Goal: Check status: Check status

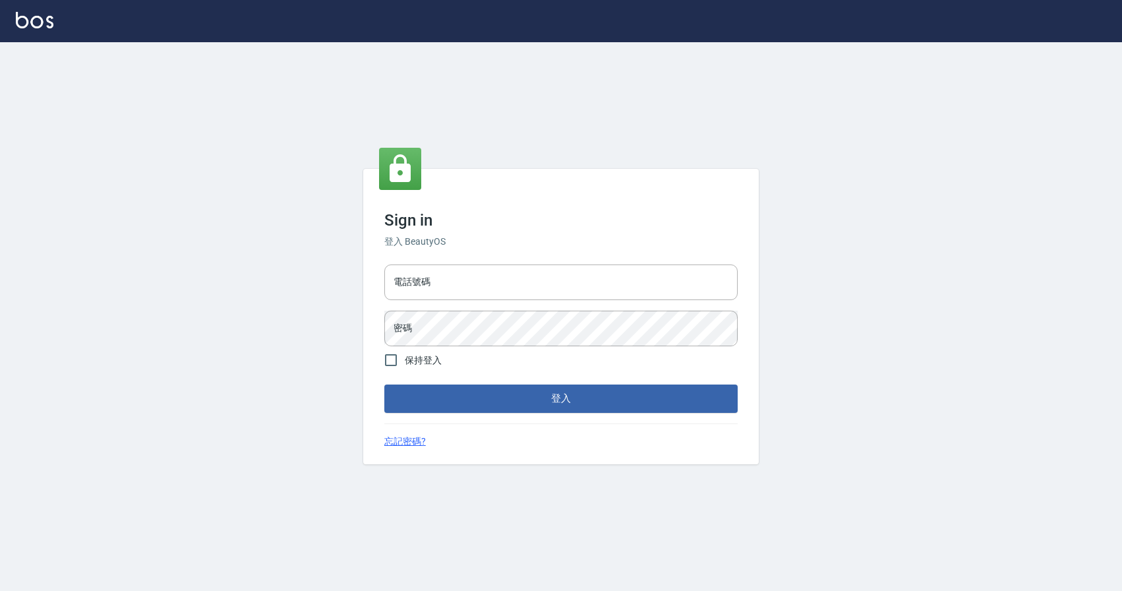
click at [466, 307] on div "電話號碼 電話號碼 密碼 密碼" at bounding box center [561, 305] width 364 height 92
click at [473, 271] on input "電話號碼" at bounding box center [560, 282] width 353 height 36
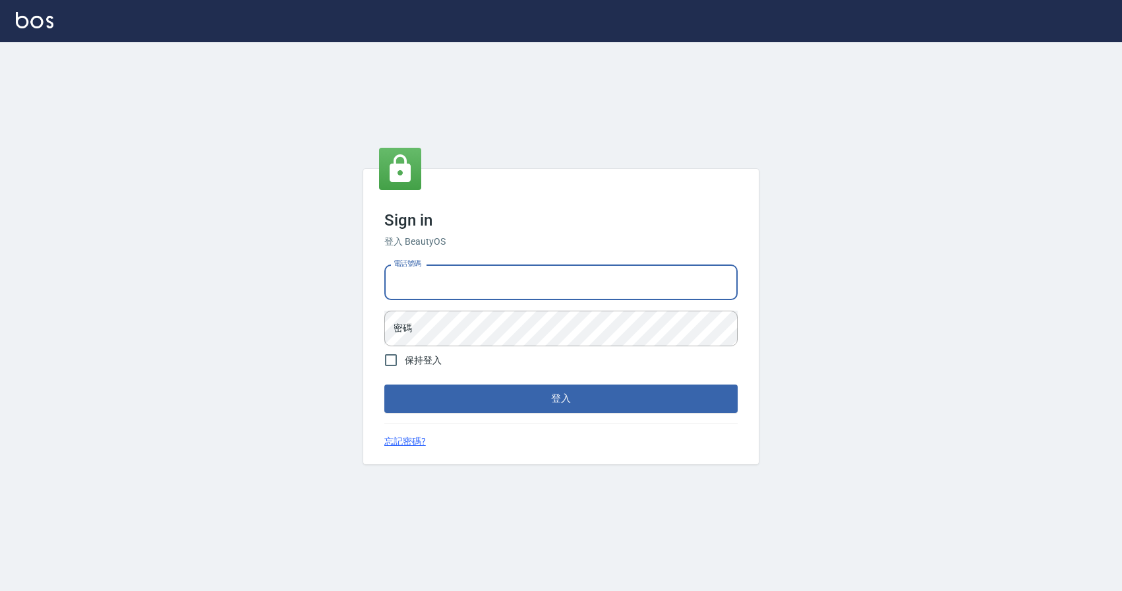
type input "0424526080"
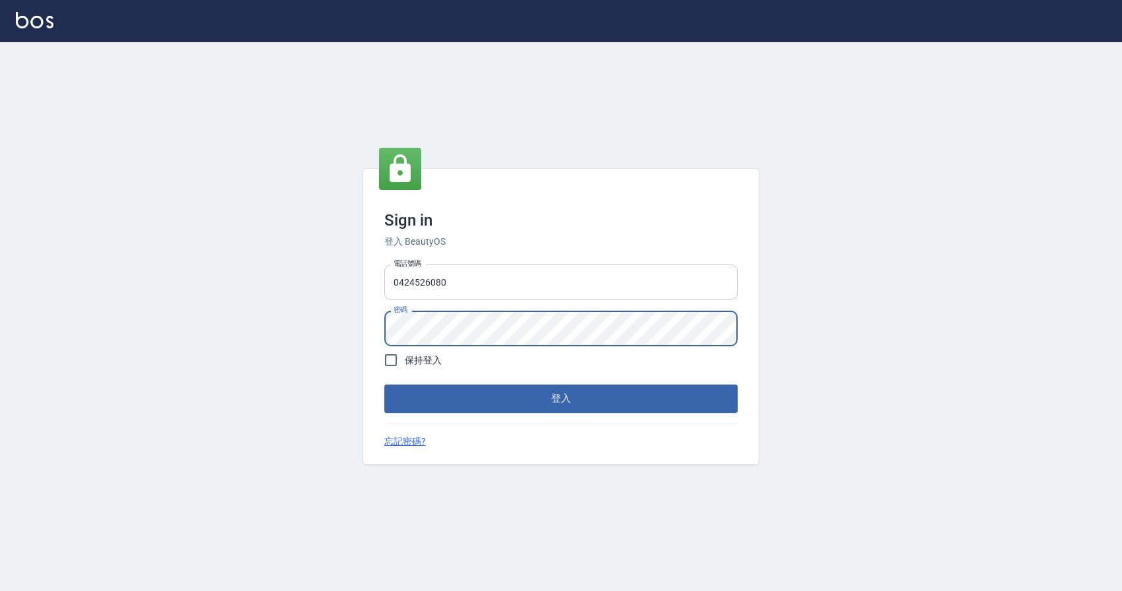
click at [384, 384] on button "登入" at bounding box center [560, 398] width 353 height 28
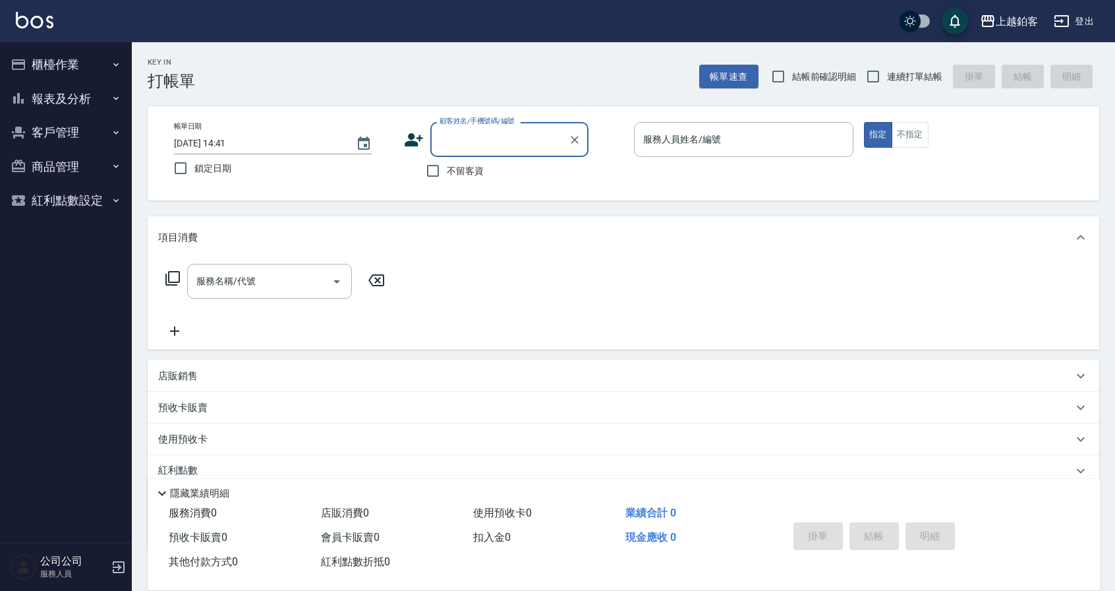
click at [53, 90] on button "報表及分析" at bounding box center [65, 99] width 121 height 34
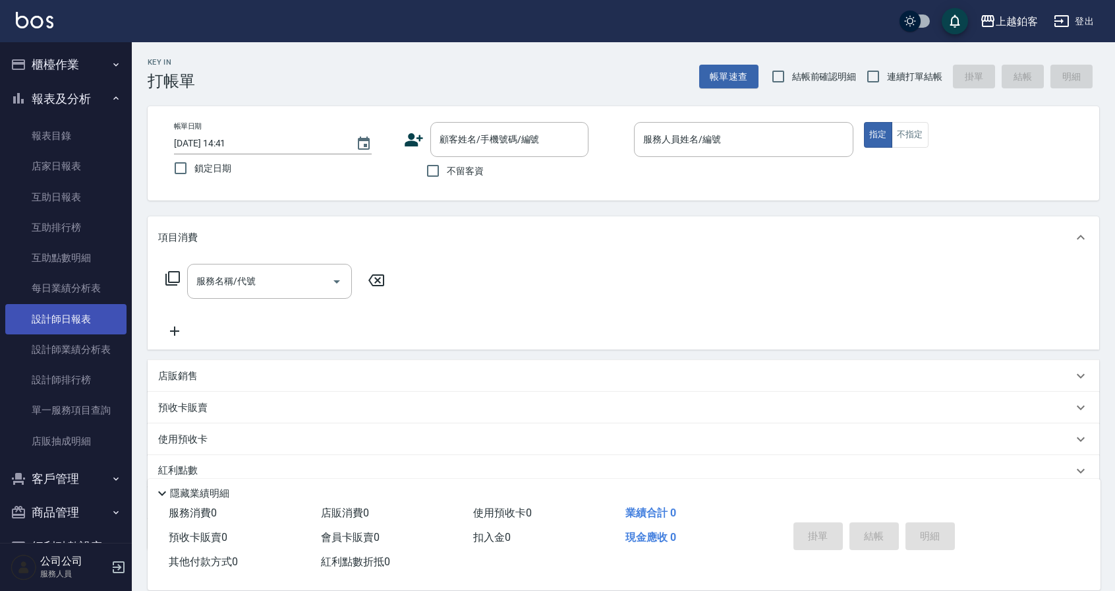
click at [94, 326] on link "設計師日報表" at bounding box center [65, 319] width 121 height 30
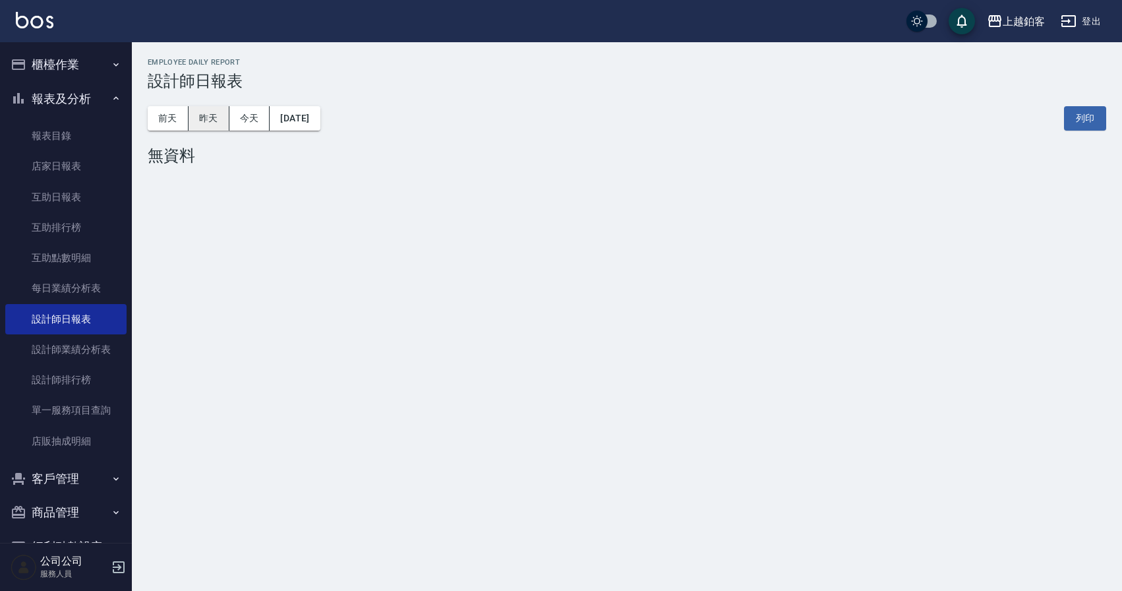
click at [206, 117] on button "昨天" at bounding box center [209, 118] width 41 height 24
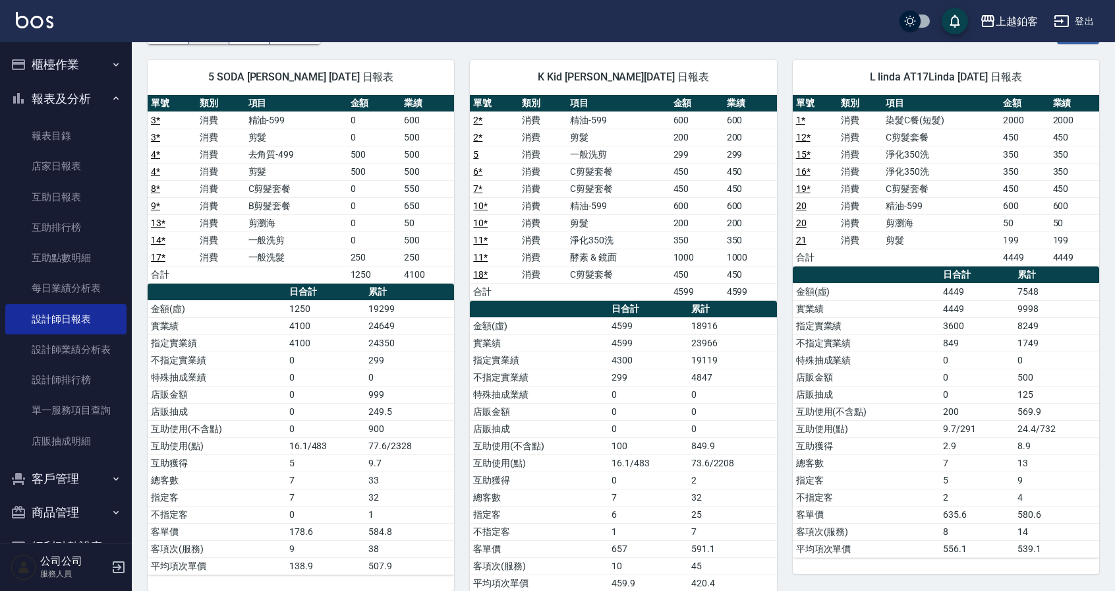
scroll to position [84, 0]
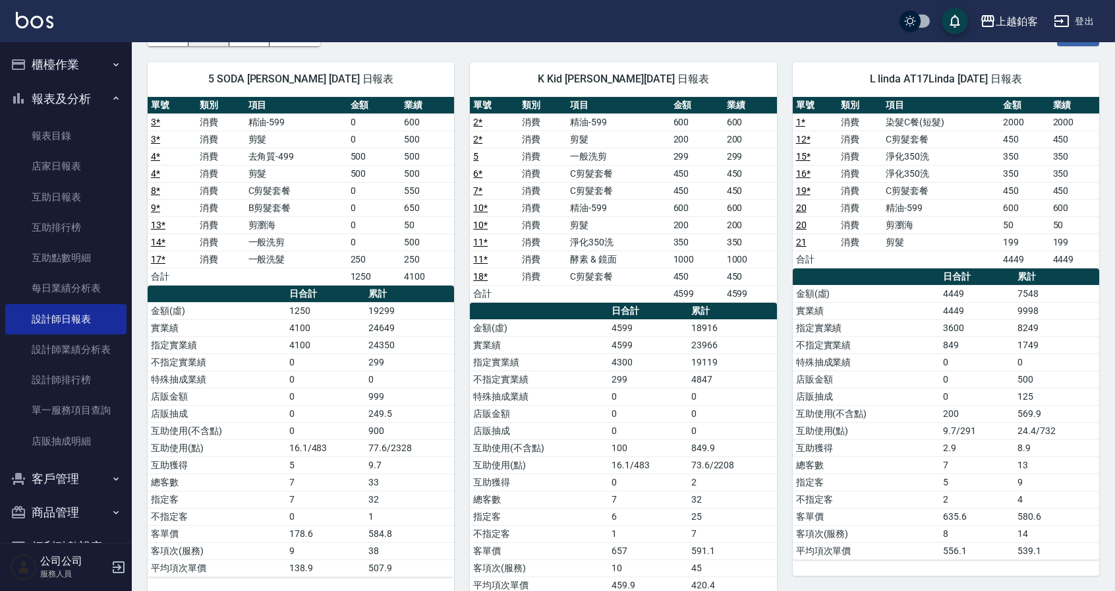
click at [189, 22] on button "昨天" at bounding box center [209, 34] width 41 height 24
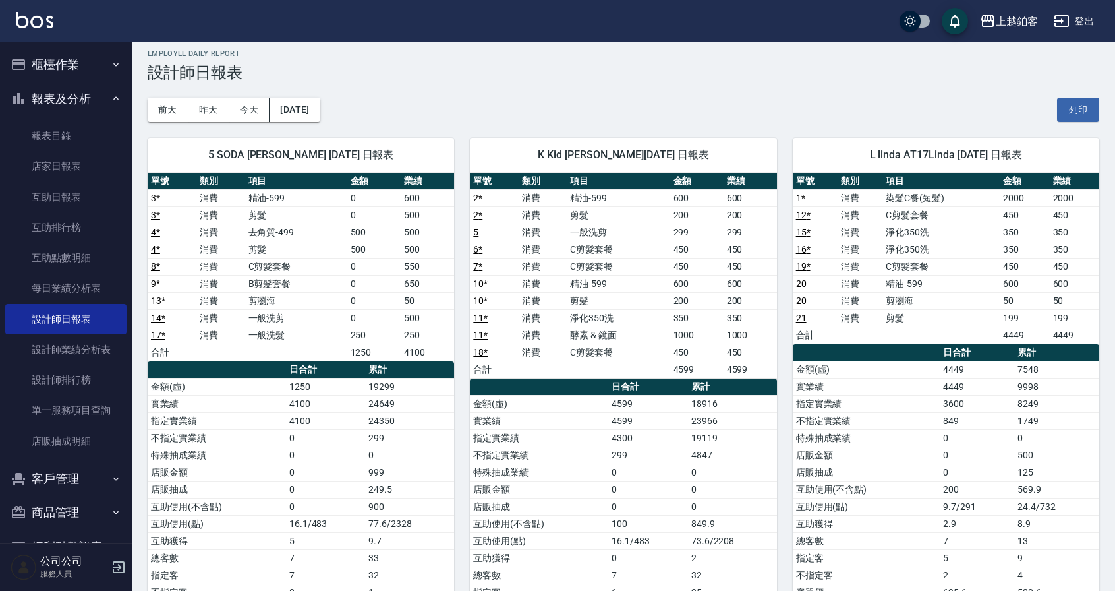
scroll to position [0, 0]
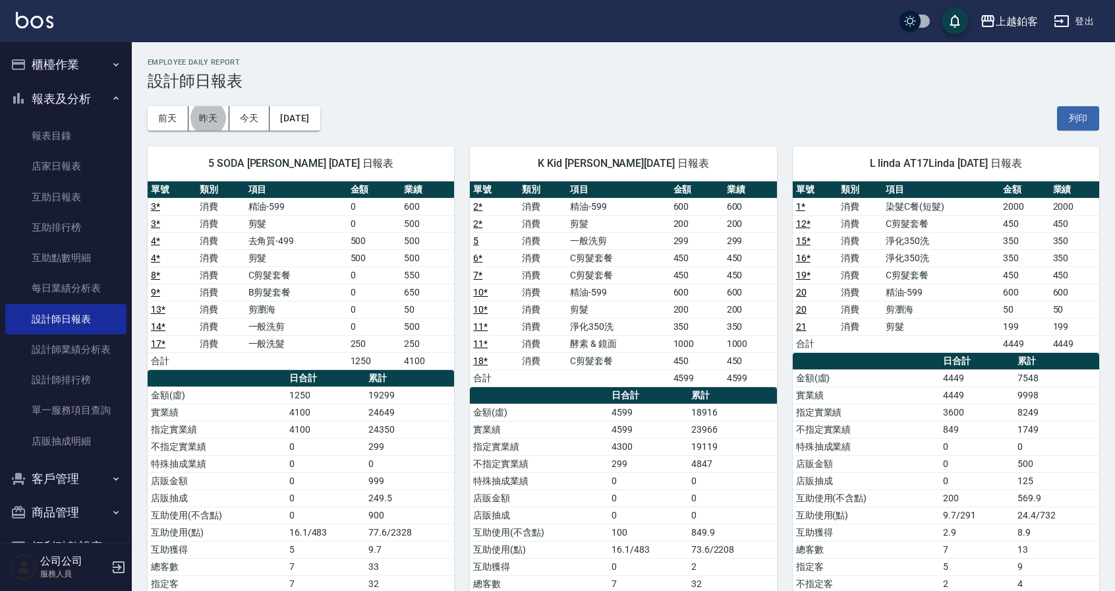
click at [189, 106] on button "昨天" at bounding box center [209, 118] width 41 height 24
